Goal: Task Accomplishment & Management: Manage account settings

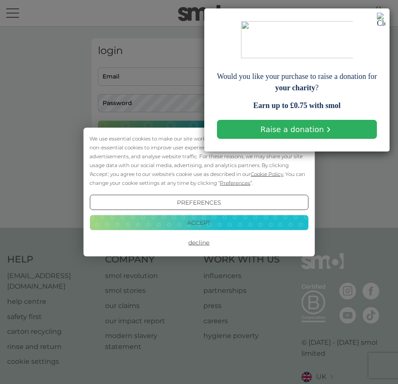
type input "lauren@avignoncapital.com"
click at [217, 222] on button "Accept" at bounding box center [198, 222] width 218 height 15
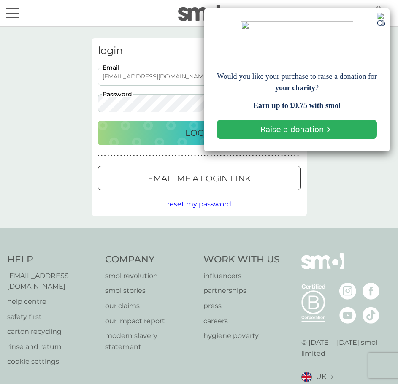
click at [380, 17] on img at bounding box center [381, 20] width 8 height 14
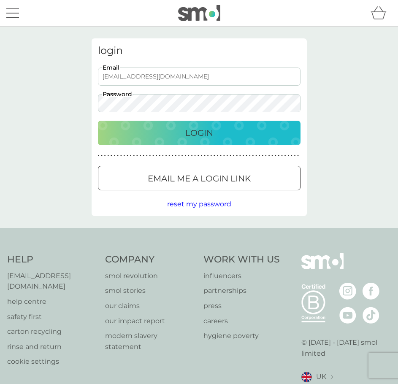
click at [191, 132] on p "Login" at bounding box center [199, 132] width 28 height 13
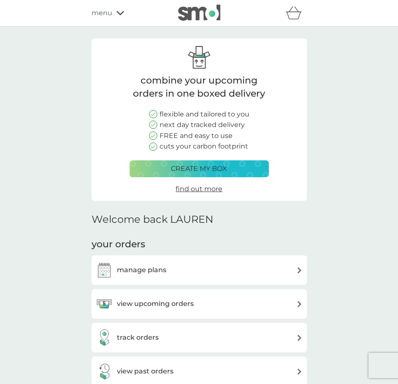
click at [126, 298] on h3 "view upcoming orders" at bounding box center [155, 303] width 77 height 11
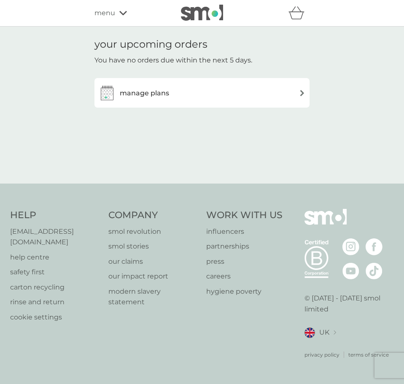
click at [184, 91] on div "manage plans" at bounding box center [202, 92] width 207 height 17
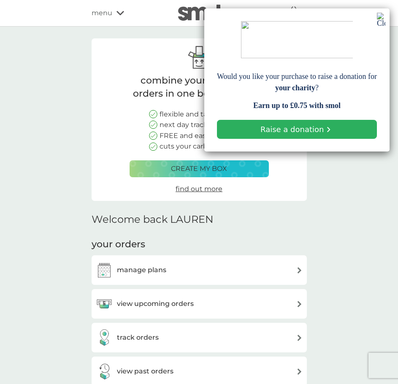
click at [116, 304] on div "view upcoming orders" at bounding box center [153, 303] width 81 height 11
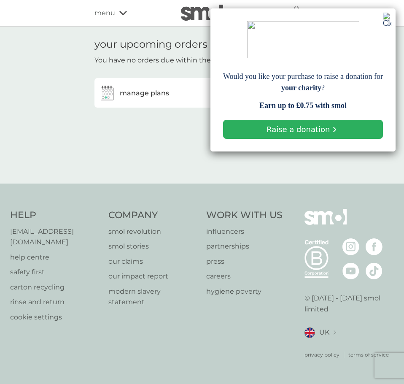
click at [384, 20] on img at bounding box center [387, 20] width 8 height 14
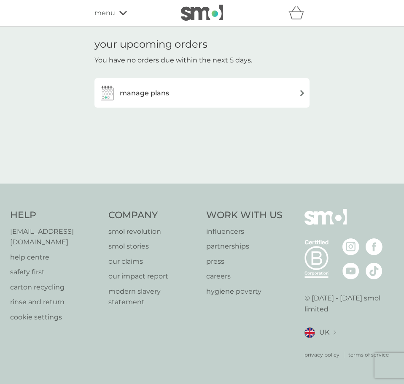
click at [178, 105] on div "manage plans" at bounding box center [201, 93] width 215 height 30
click at [170, 92] on div "manage plans" at bounding box center [202, 92] width 207 height 17
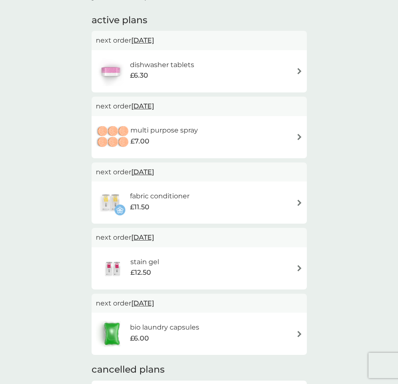
scroll to position [137, 0]
click at [129, 334] on div at bounding box center [113, 333] width 35 height 30
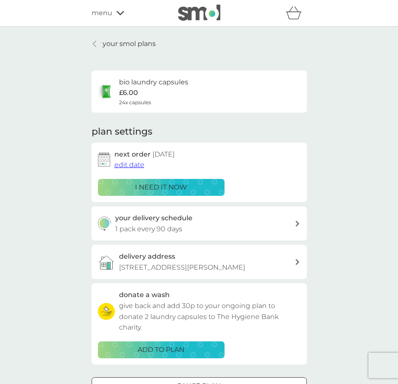
click at [129, 159] on h2 "next order 24 Feb 2026" at bounding box center [144, 154] width 60 height 11
click at [129, 164] on span "edit date" at bounding box center [129, 165] width 30 height 8
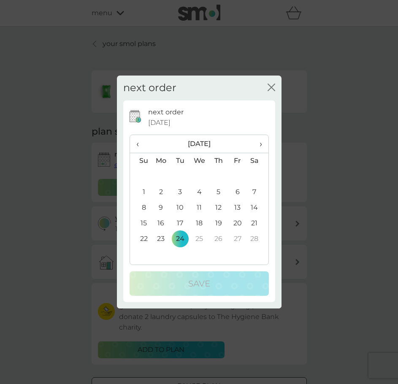
click at [136, 147] on span "‹" at bounding box center [140, 144] width 9 height 18
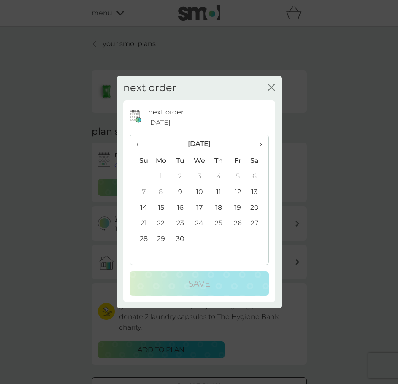
click at [136, 147] on span "‹" at bounding box center [140, 144] width 9 height 18
click at [261, 143] on span "›" at bounding box center [257, 144] width 8 height 18
click at [197, 203] on td "17" at bounding box center [198, 208] width 19 height 16
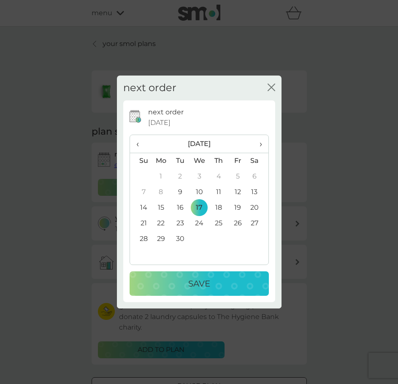
click at [174, 281] on div "Save" at bounding box center [199, 283] width 122 height 13
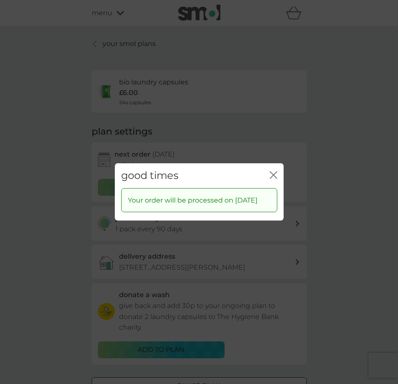
click at [272, 171] on icon "close" at bounding box center [273, 175] width 8 height 8
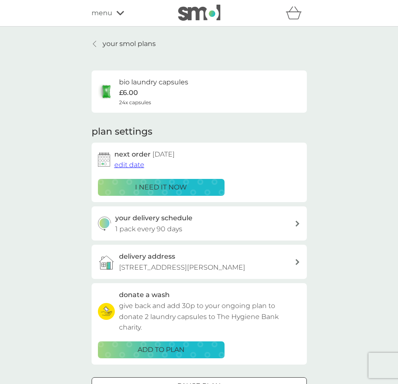
click at [91, 48] on div "your smol plans bio laundry capsules £6.00 24x capsules plan settings next orde…" at bounding box center [199, 227] width 228 height 379
click at [94, 48] on link "your smol plans" at bounding box center [123, 43] width 64 height 11
